Goal: Task Accomplishment & Management: Use online tool/utility

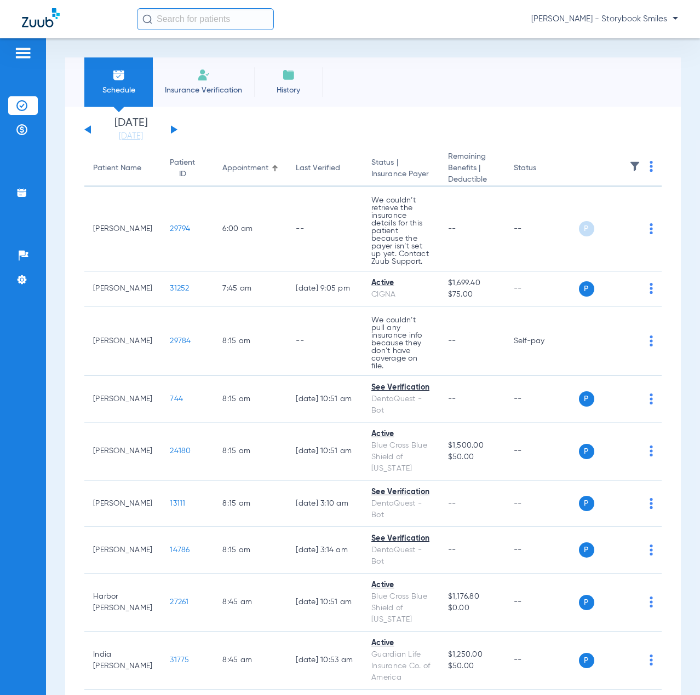
click at [261, 18] on input "text" at bounding box center [205, 19] width 137 height 22
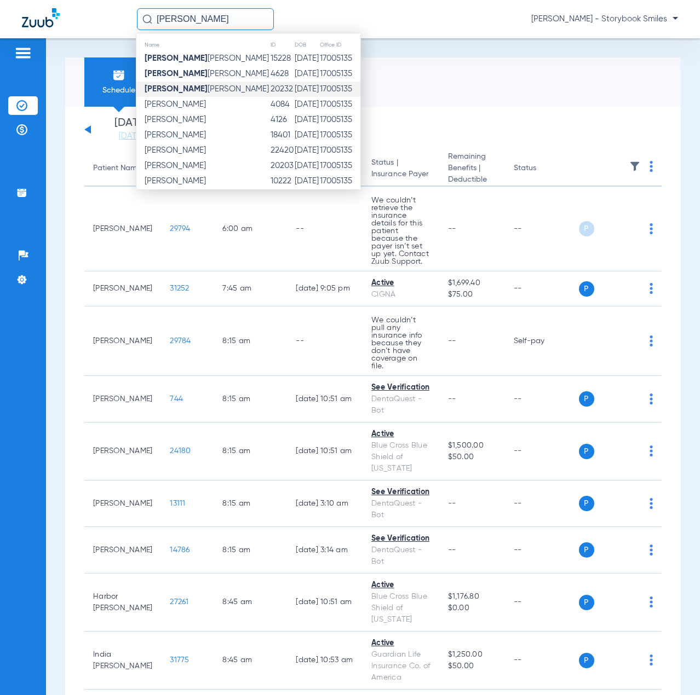
type input "[PERSON_NAME]"
click at [200, 87] on span "[PERSON_NAME] [PERSON_NAME]" at bounding box center [207, 89] width 124 height 8
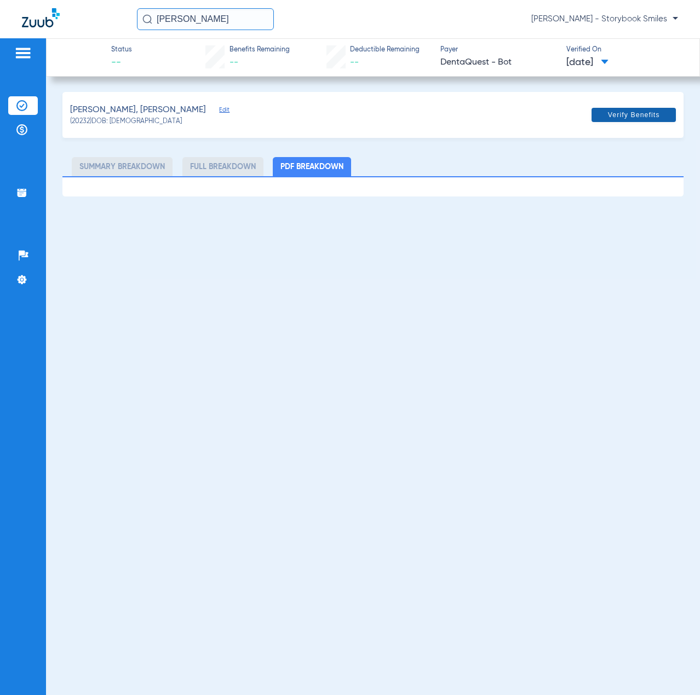
click at [631, 118] on span "Verify Benefits" at bounding box center [634, 115] width 52 height 9
drag, startPoint x: 220, startPoint y: 26, endPoint x: 140, endPoint y: 34, distance: 80.3
click at [140, 34] on div "[PERSON_NAME] [PERSON_NAME] - Storybook Smiles" at bounding box center [350, 19] width 700 height 38
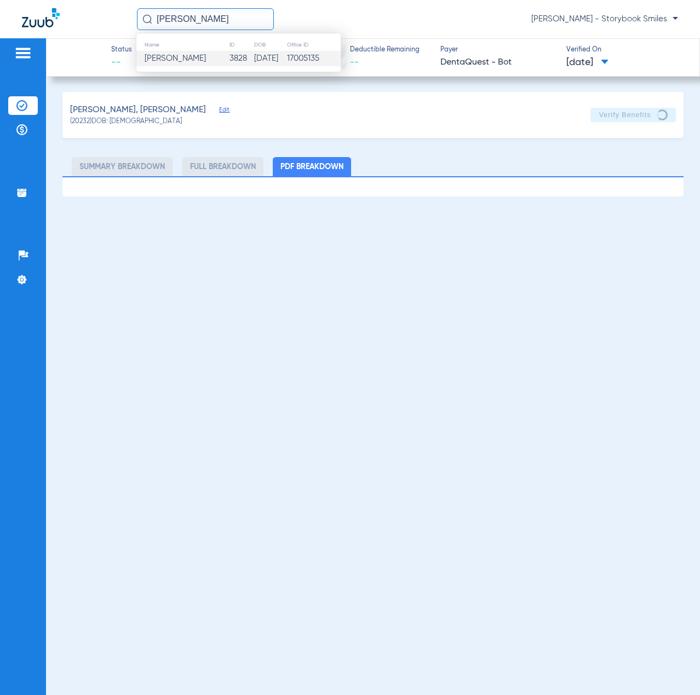
type input "[PERSON_NAME]"
click at [148, 58] on span "[PERSON_NAME]" at bounding box center [175, 58] width 61 height 8
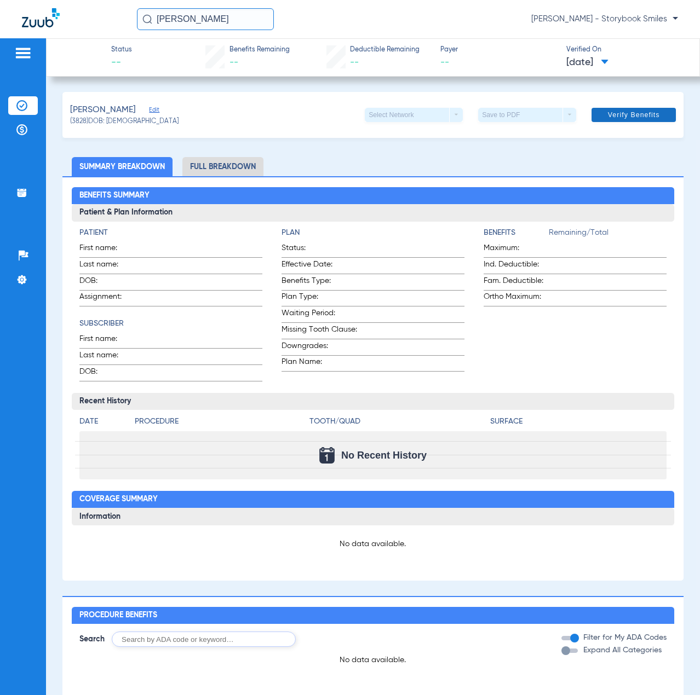
click at [626, 123] on span at bounding box center [633, 115] width 84 height 26
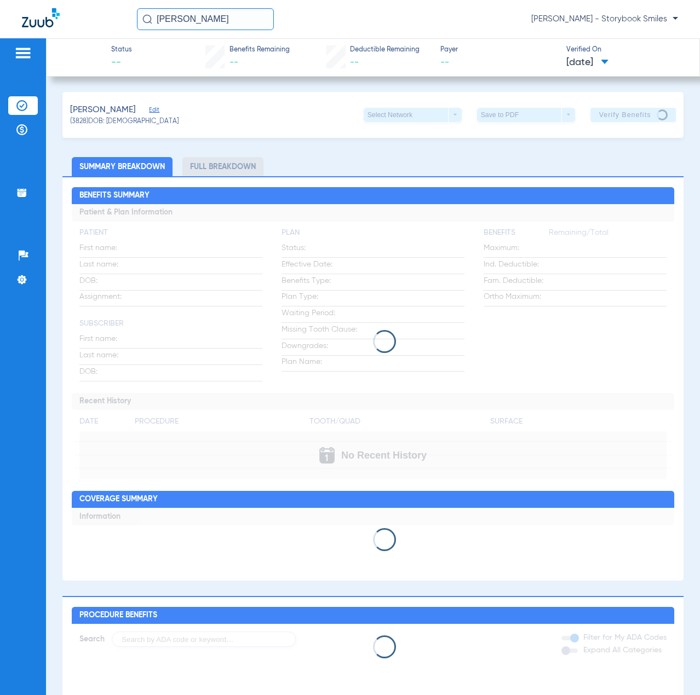
drag, startPoint x: 208, startPoint y: 24, endPoint x: -55, endPoint y: 34, distance: 263.5
click at [0, 34] on html "[PERSON_NAME] [PERSON_NAME] - Storybook Smiles Patients Insurance Verification …" at bounding box center [350, 347] width 700 height 695
type input "oaklan"
click at [221, 61] on td "[PERSON_NAME]" at bounding box center [191, 58] width 111 height 15
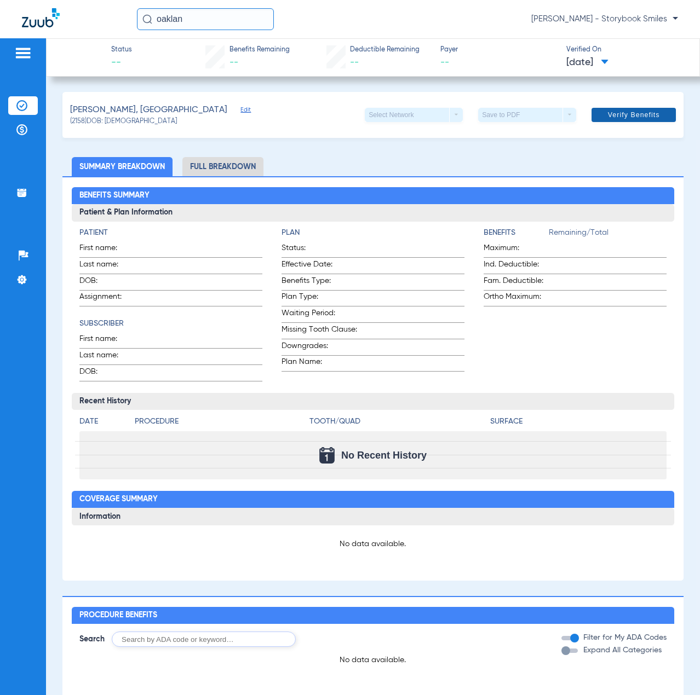
click at [638, 114] on span "Verify Benefits" at bounding box center [634, 115] width 52 height 9
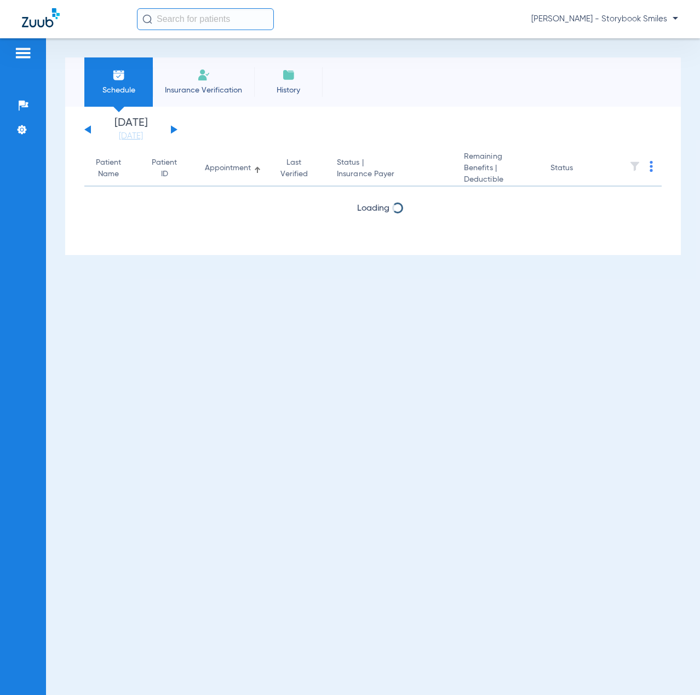
click at [230, 24] on input "text" at bounding box center [205, 19] width 137 height 22
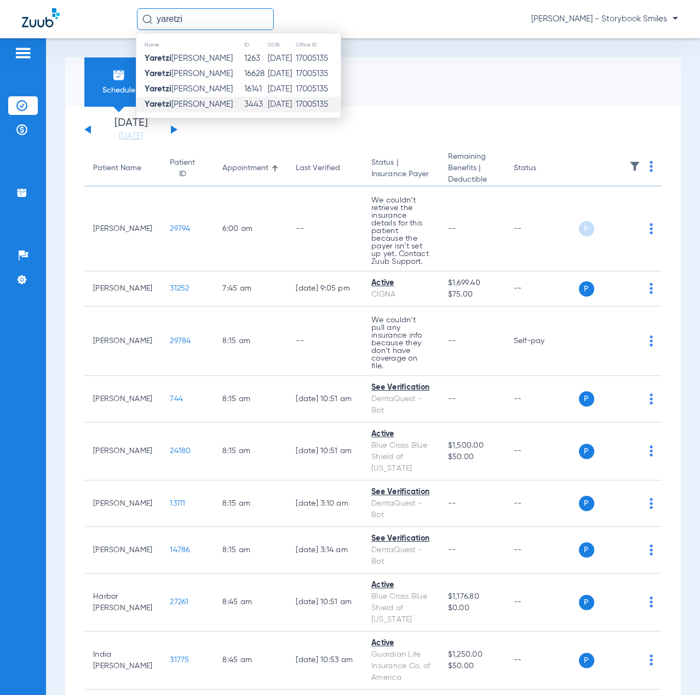
type input "yaretzi"
click at [205, 103] on td "Yaretzi Felix" at bounding box center [189, 104] width 107 height 15
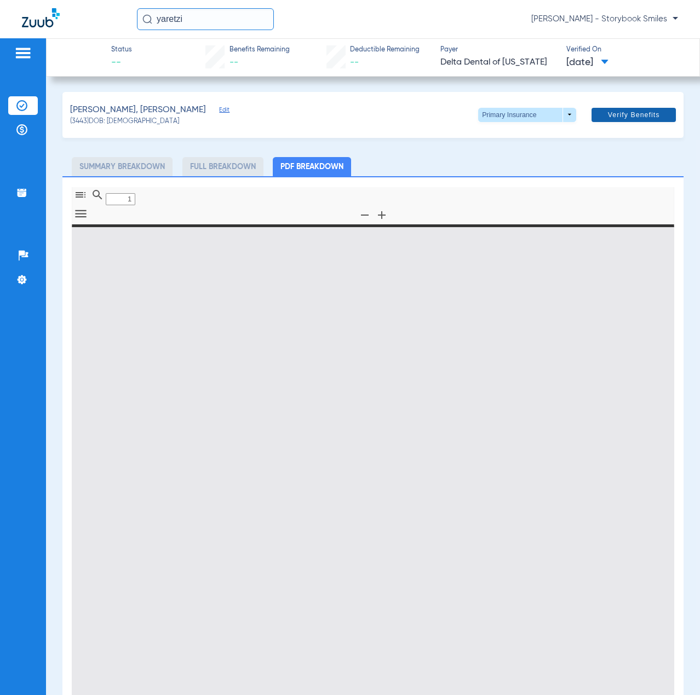
click at [627, 122] on span at bounding box center [633, 115] width 84 height 26
type input "0"
select select "page-width"
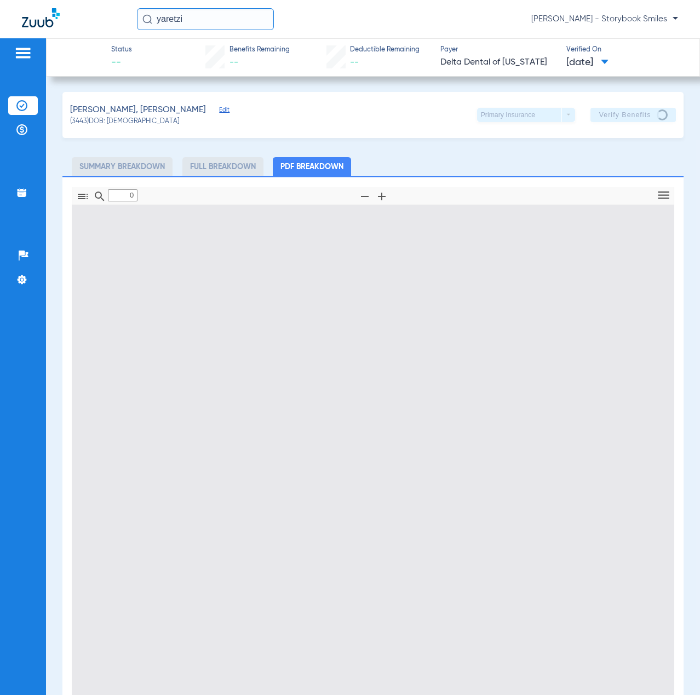
type input "1"
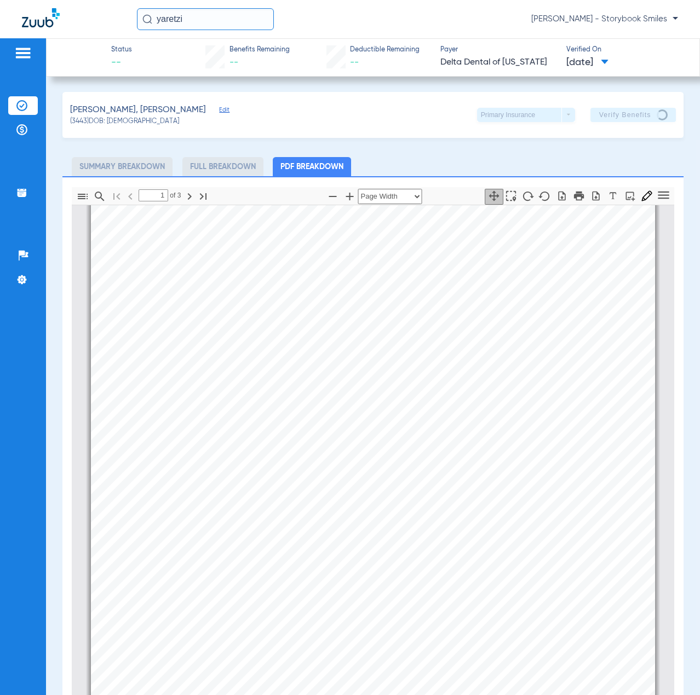
drag, startPoint x: 237, startPoint y: 19, endPoint x: 43, endPoint y: 28, distance: 194.5
click at [43, 28] on div "yaretzi Dylan Patrick - Storybook Smiles" at bounding box center [350, 19] width 700 height 38
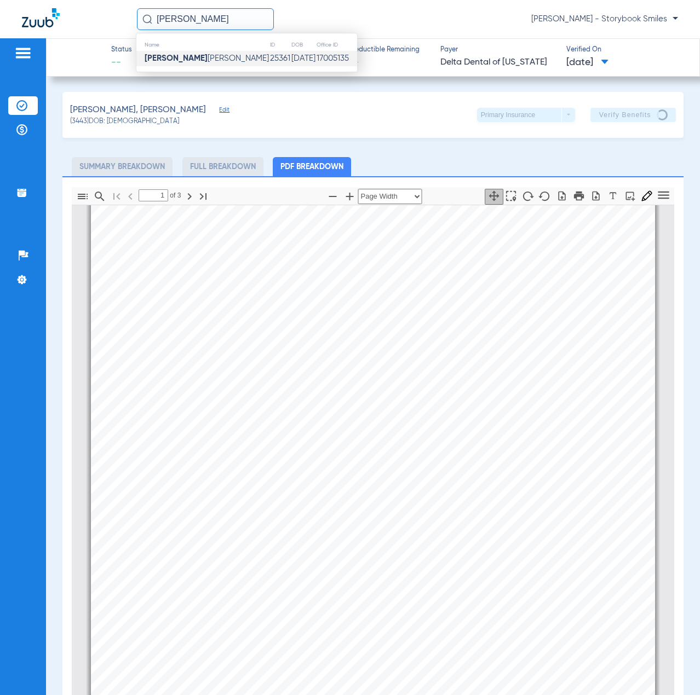
click at [191, 65] on td "Veronica M elton" at bounding box center [202, 58] width 133 height 15
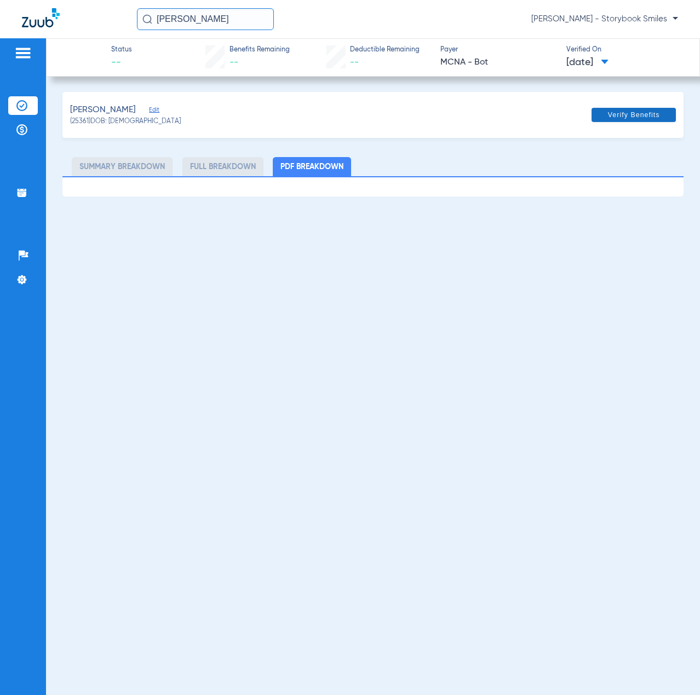
click at [632, 121] on span at bounding box center [633, 115] width 84 height 26
click at [642, 117] on span "Verify Benefits" at bounding box center [634, 115] width 52 height 9
click at [623, 114] on span "Verify Benefits" at bounding box center [634, 115] width 52 height 9
click at [613, 112] on span "Verify Benefits" at bounding box center [634, 115] width 52 height 9
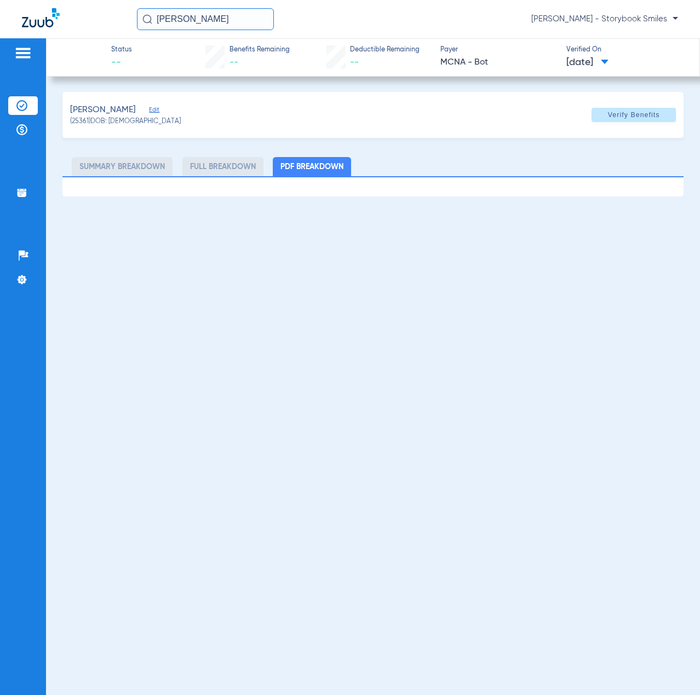
drag, startPoint x: 99, startPoint y: 22, endPoint x: 15, endPoint y: 23, distance: 83.2
click at [15, 23] on div "veronica m Dylan Patrick - Storybook Smiles" at bounding box center [350, 19] width 700 height 38
type input "gizelle melton"
drag, startPoint x: 216, startPoint y: 20, endPoint x: 125, endPoint y: 24, distance: 90.9
click at [125, 24] on div "gizelle melton Dylan Patrick - Storybook Smiles" at bounding box center [350, 19] width 700 height 38
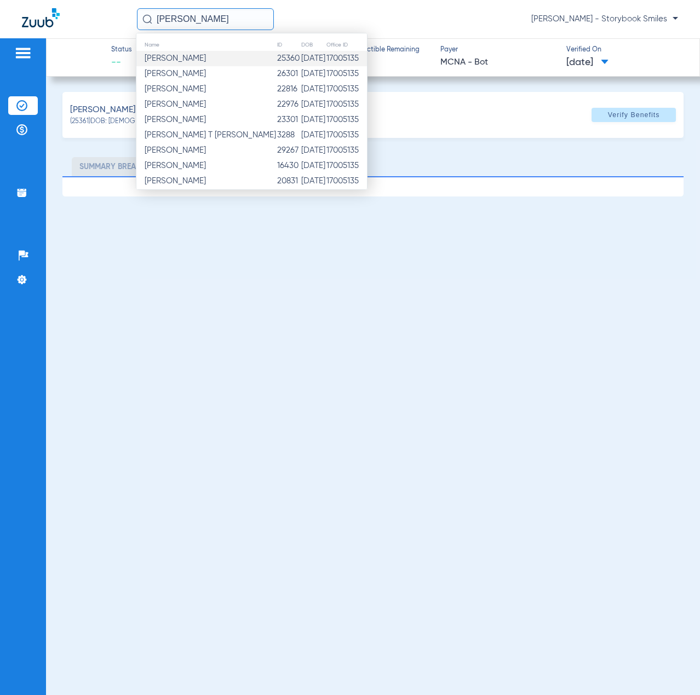
type input "melton"
click at [197, 60] on td "Brent Melton" at bounding box center [206, 58] width 140 height 15
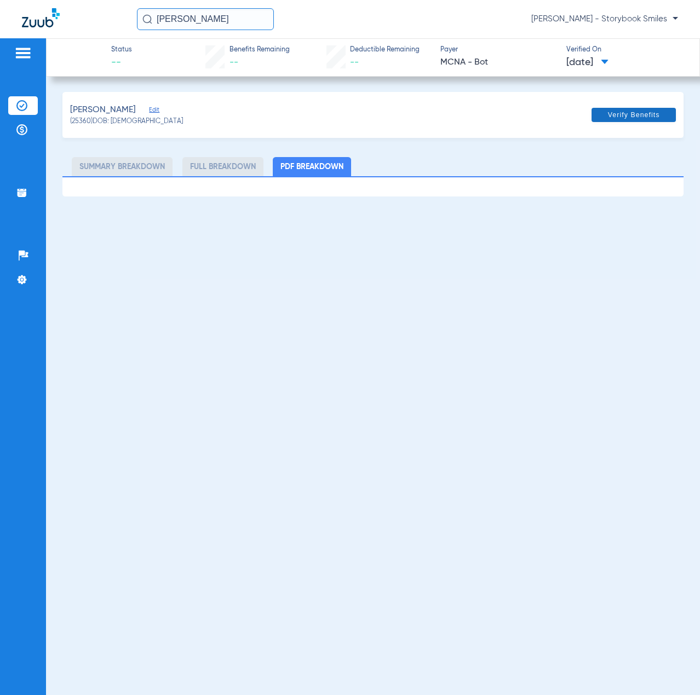
click at [615, 115] on span "Verify Benefits" at bounding box center [634, 115] width 52 height 9
click at [191, 24] on input "melton" at bounding box center [205, 19] width 137 height 22
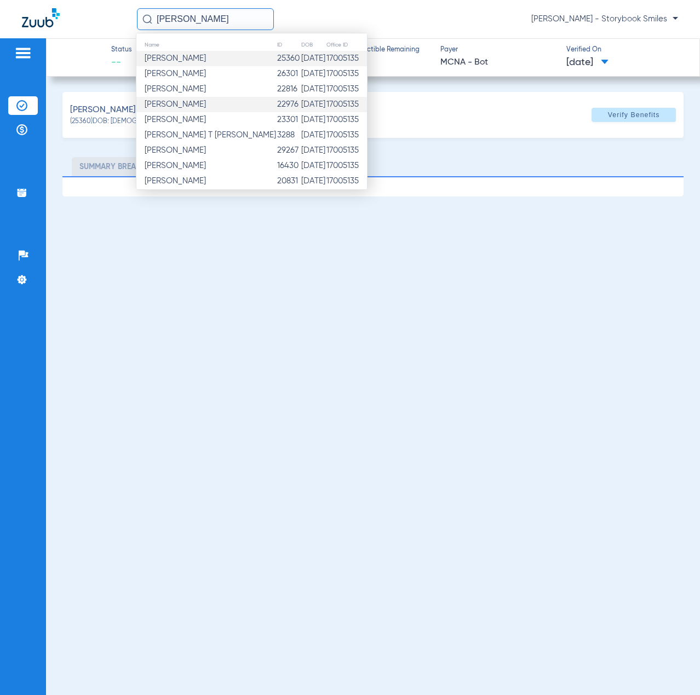
click at [189, 106] on span "Gizelle Melton" at bounding box center [175, 104] width 61 height 8
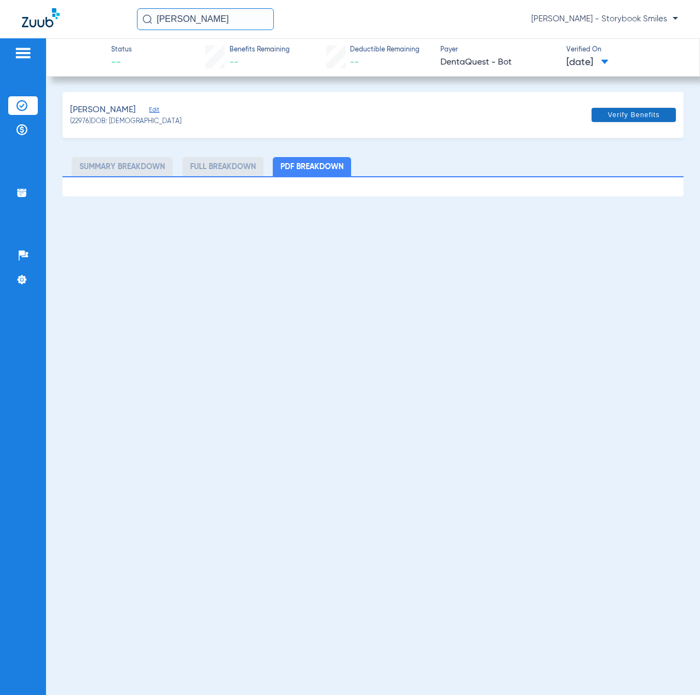
click at [615, 113] on span "Verify Benefits" at bounding box center [634, 115] width 52 height 9
click at [216, 22] on input "melton" at bounding box center [205, 19] width 137 height 22
